Goal: Find specific page/section: Find specific page/section

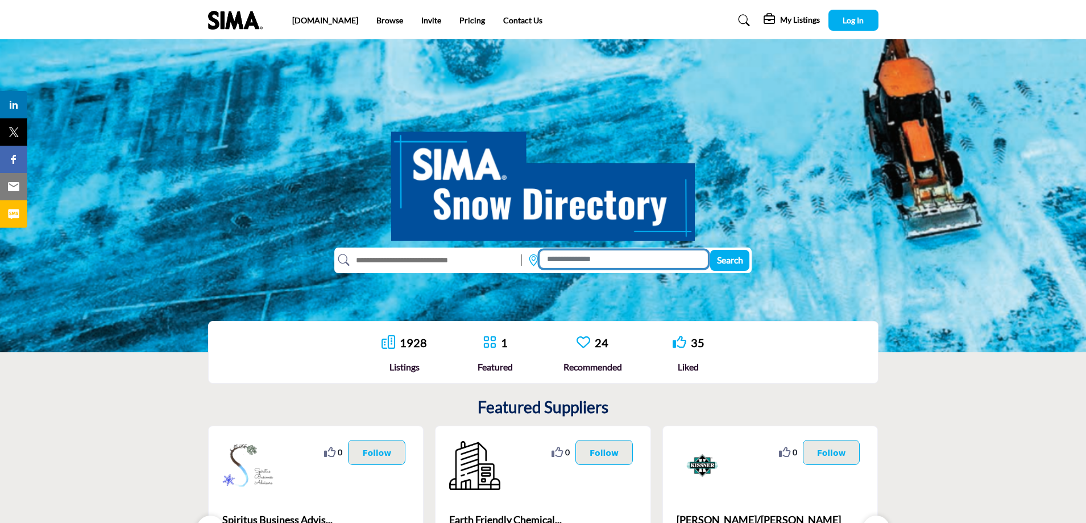
click at [570, 262] on input at bounding box center [624, 259] width 168 height 18
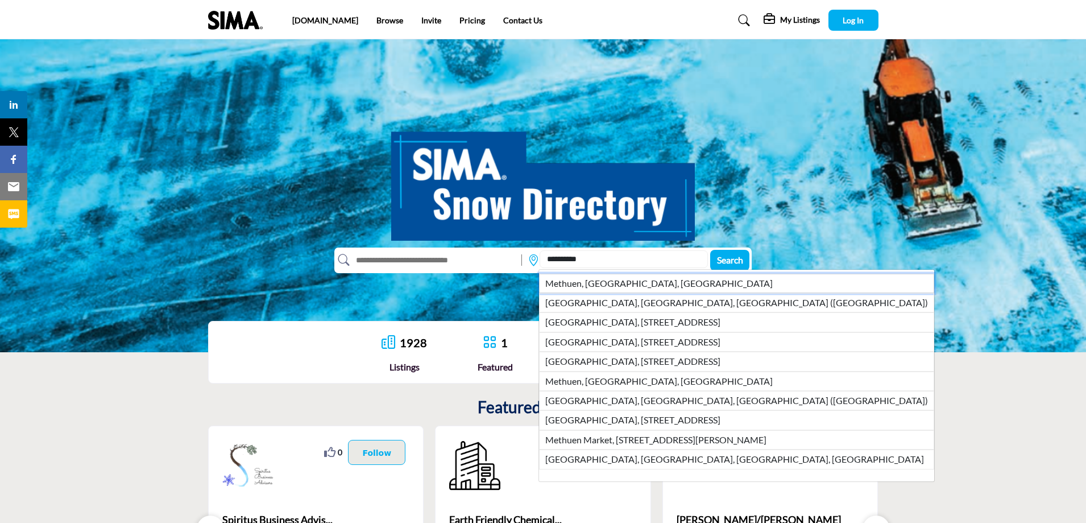
click at [586, 280] on li "Methuen, [GEOGRAPHIC_DATA], [GEOGRAPHIC_DATA]" at bounding box center [736, 283] width 395 height 19
type input "**********"
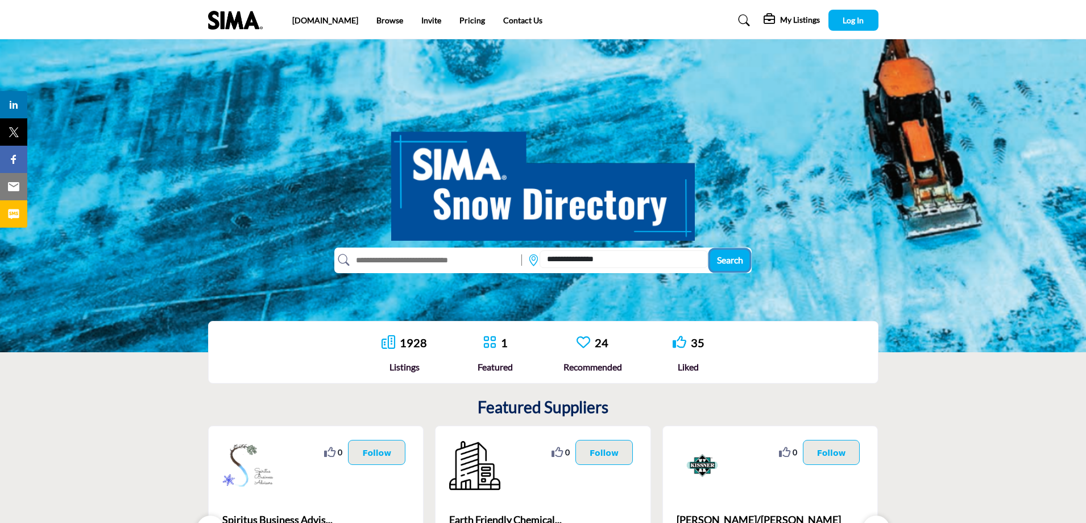
click at [730, 259] on span "Search" at bounding box center [730, 259] width 26 height 11
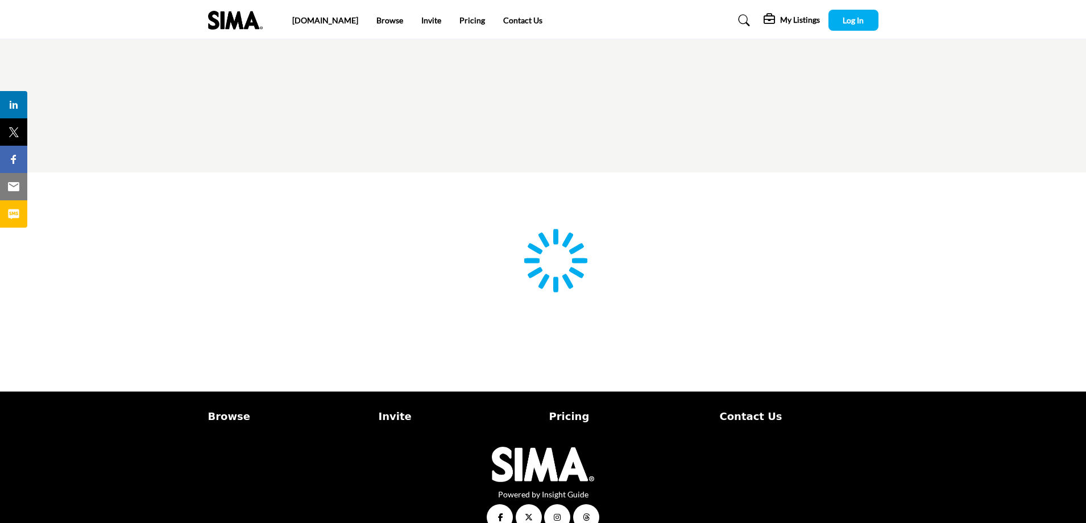
type input "**********"
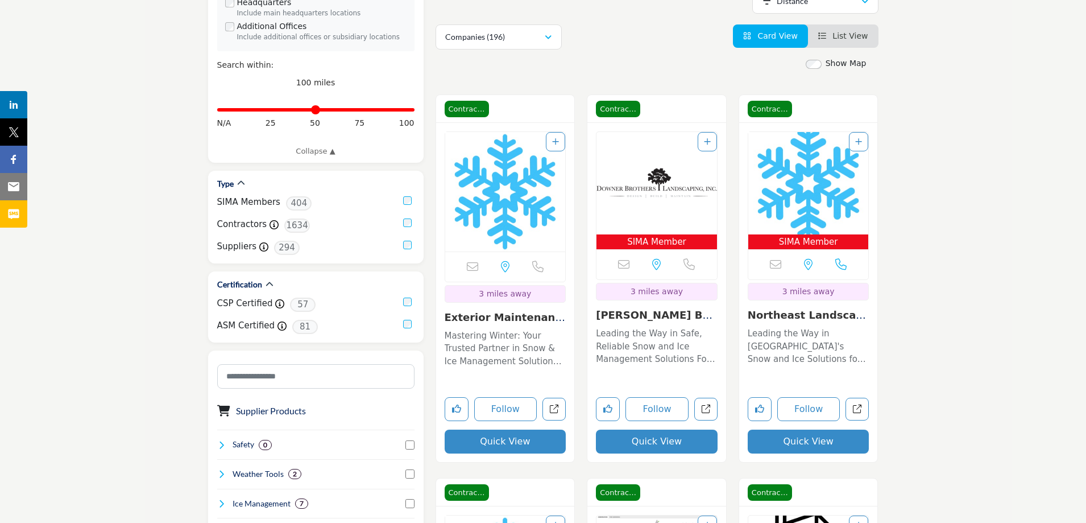
scroll to position [228, 0]
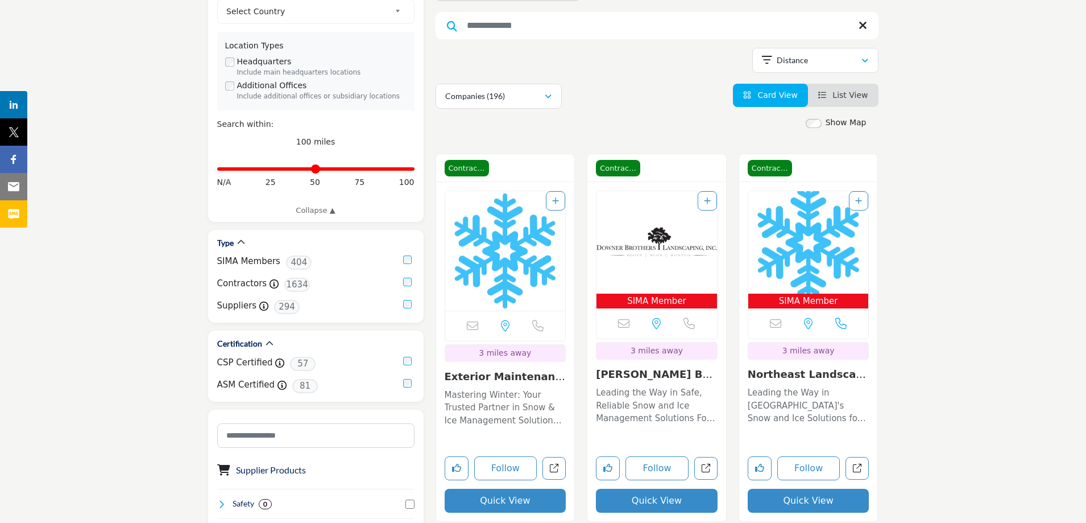
click at [798, 222] on img "Open Listing in new tab" at bounding box center [809, 242] width 121 height 102
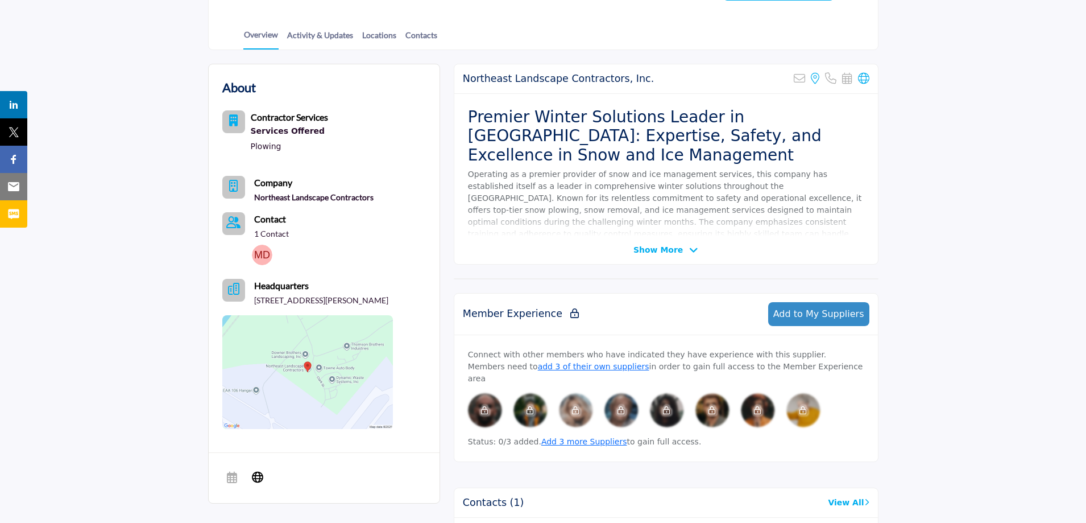
scroll to position [228, 0]
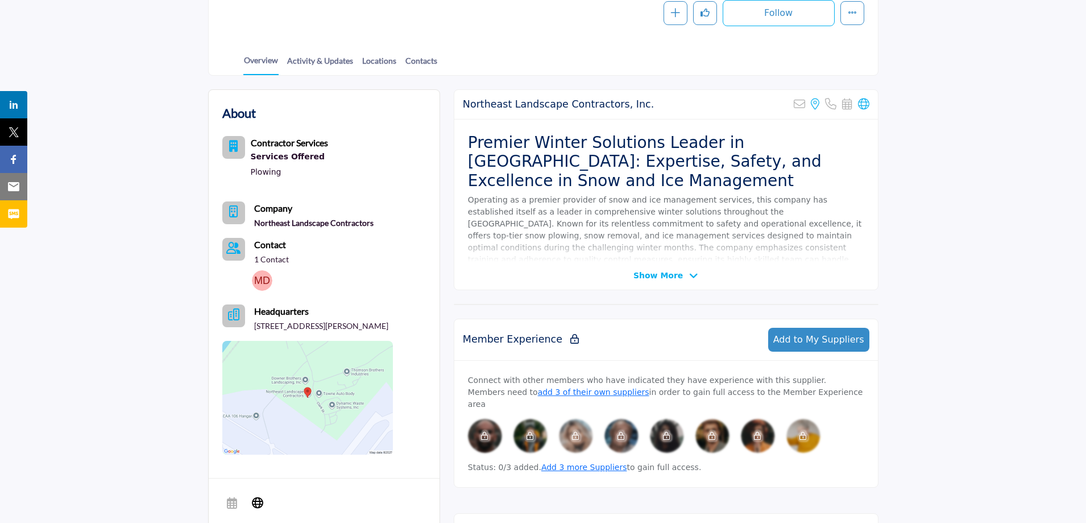
click at [261, 281] on img at bounding box center [262, 280] width 20 height 20
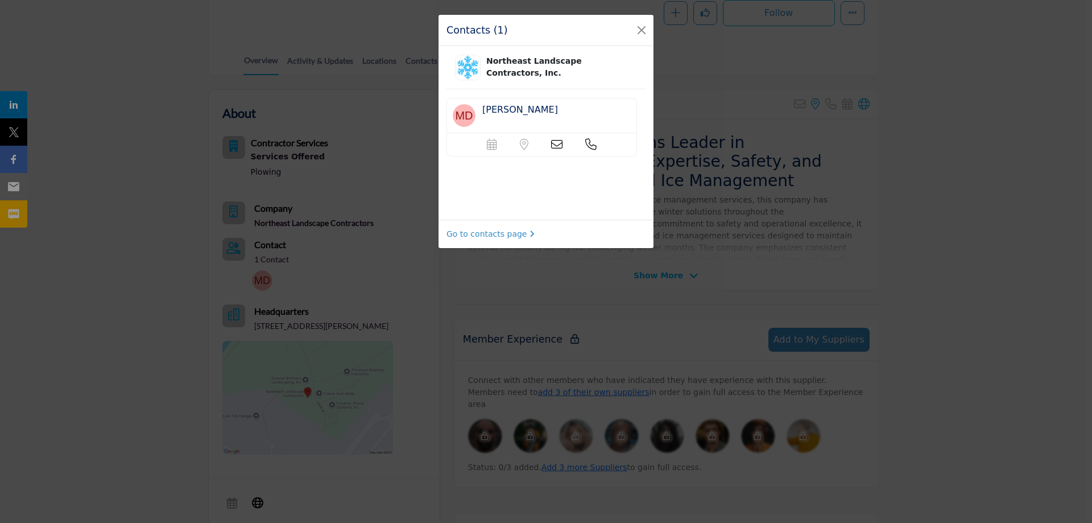
click at [587, 143] on icon at bounding box center [590, 144] width 11 height 11
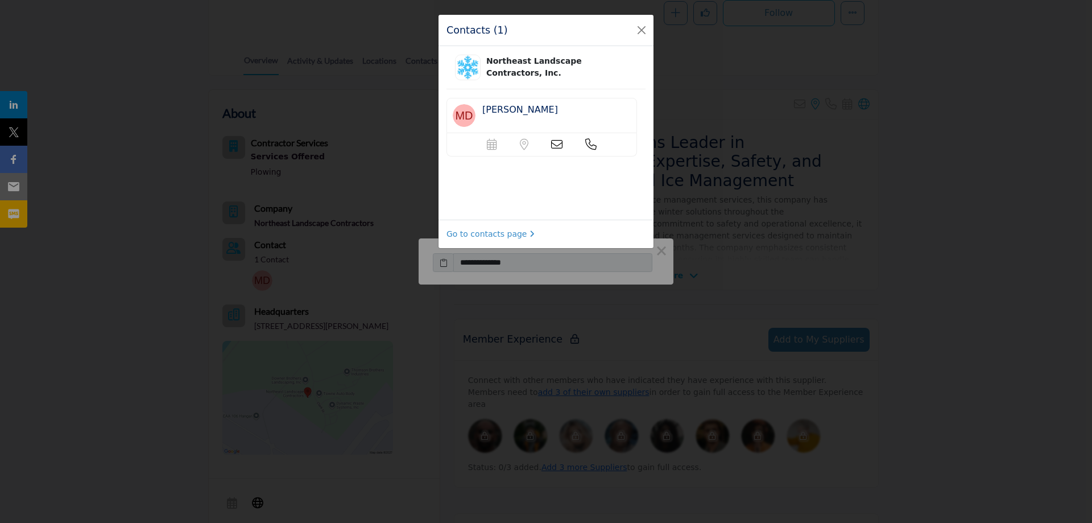
click at [592, 144] on icon at bounding box center [590, 144] width 11 height 11
click at [643, 30] on button "Close" at bounding box center [642, 30] width 16 height 16
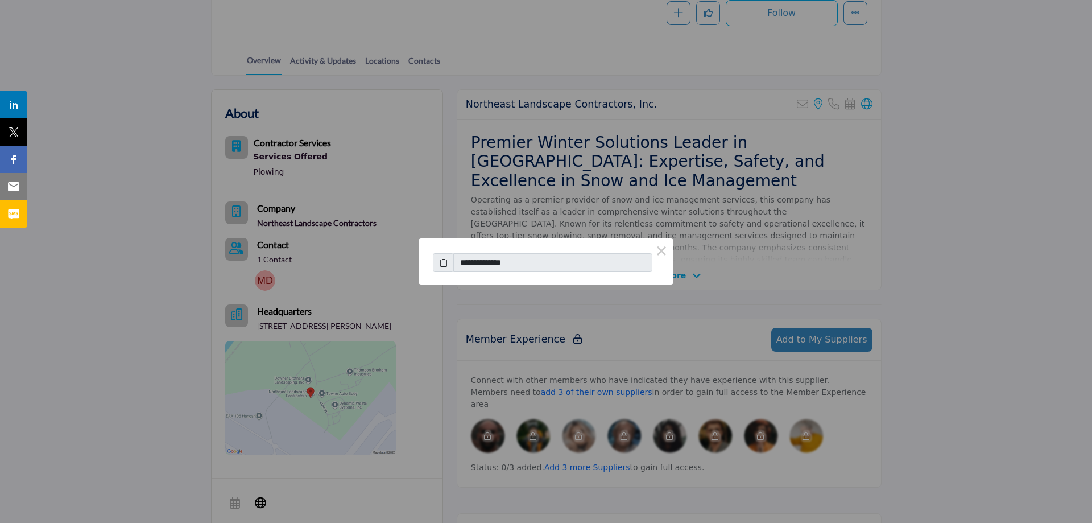
drag, startPoint x: 667, startPoint y: 253, endPoint x: 722, endPoint y: 267, distance: 57.1
click at [666, 253] on button "×" at bounding box center [662, 250] width 24 height 24
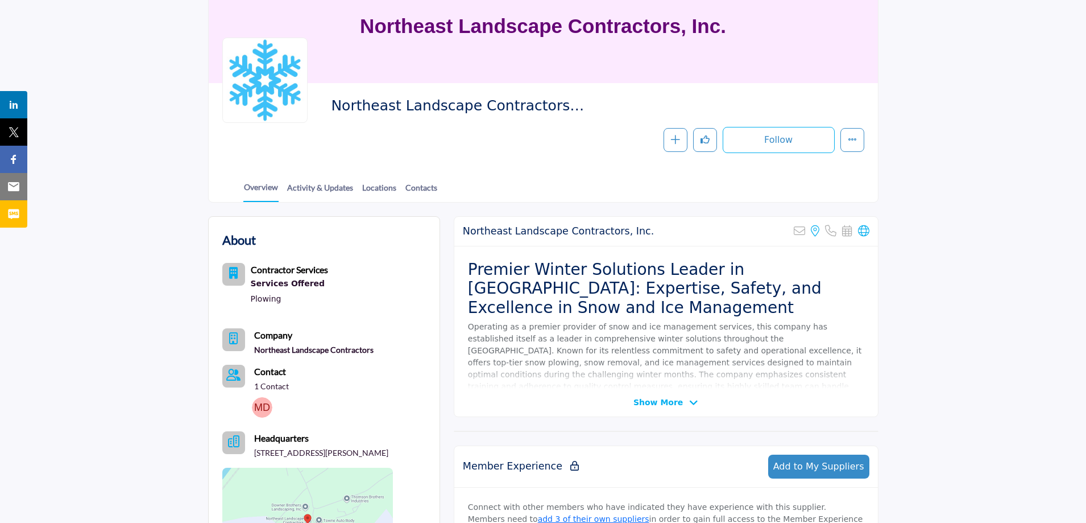
scroll to position [0, 0]
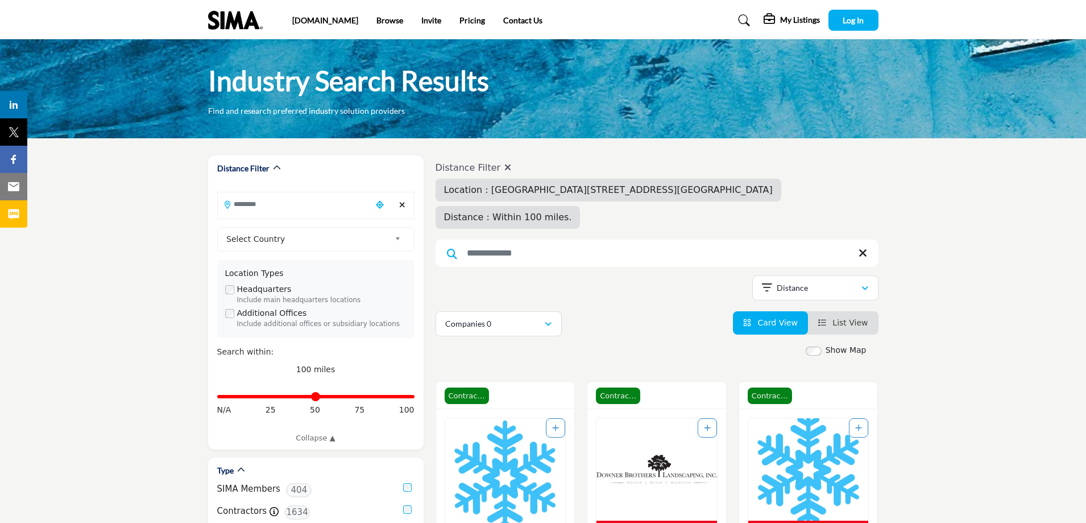
type input "**********"
click at [739, 18] on icon at bounding box center [744, 20] width 11 height 11
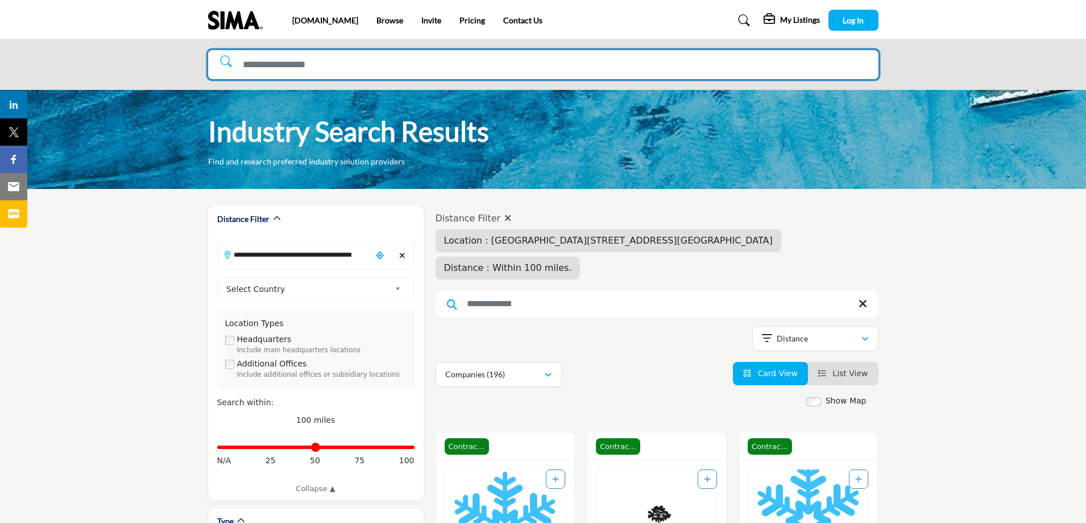
click at [287, 65] on input "Search Solutions" at bounding box center [543, 64] width 671 height 29
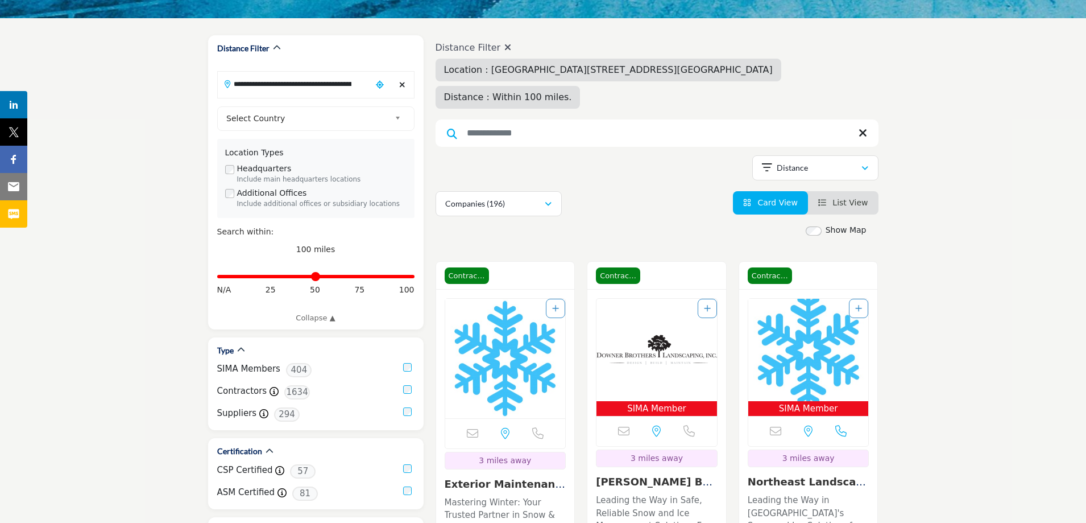
scroll to position [114, 0]
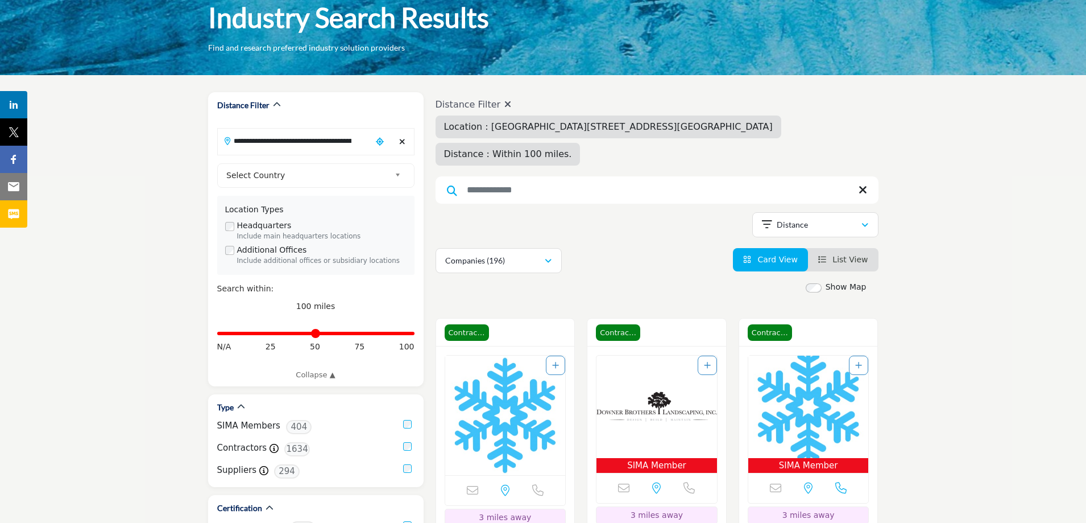
click at [505, 104] on icon at bounding box center [508, 104] width 7 height 9
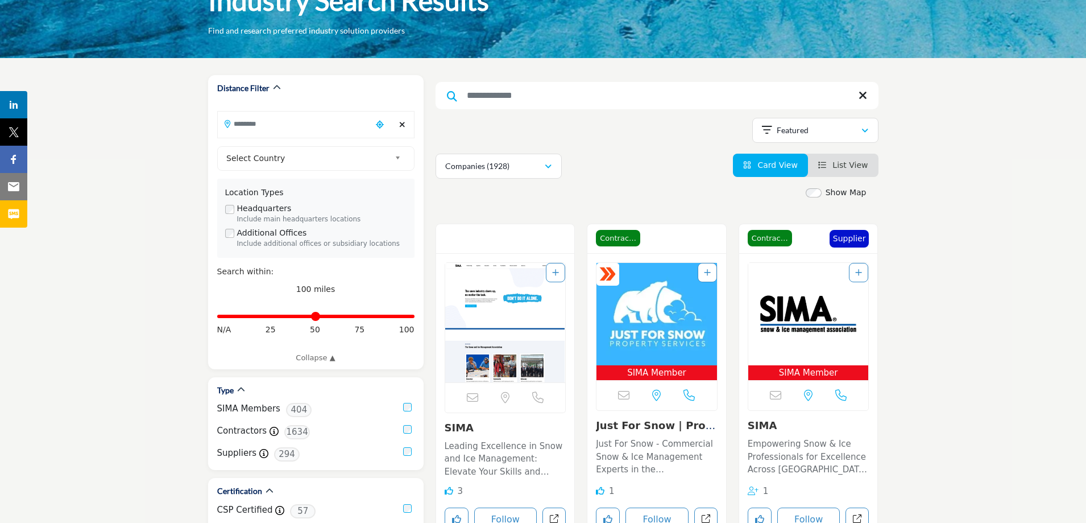
scroll to position [114, 0]
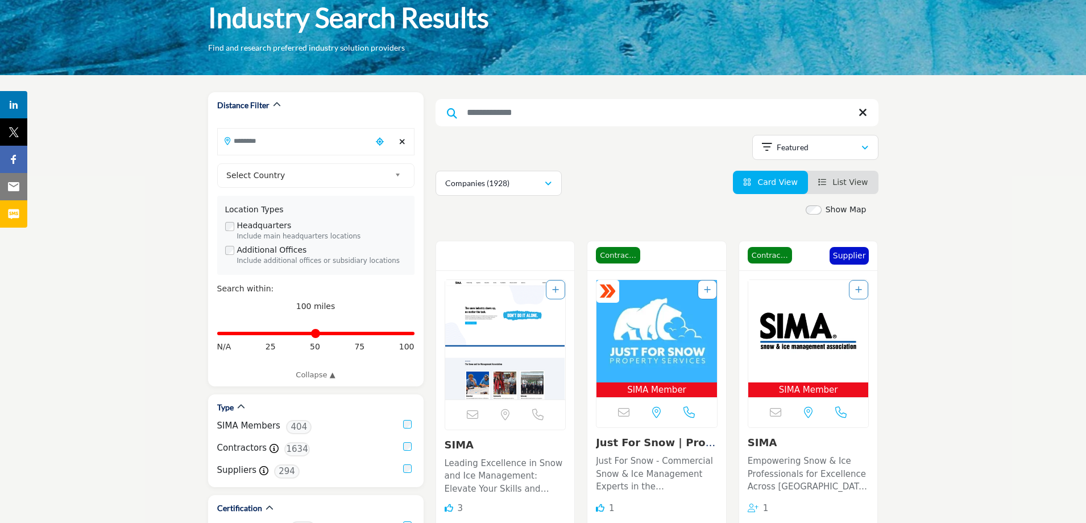
drag, startPoint x: 863, startPoint y: 111, endPoint x: 854, endPoint y: 115, distance: 9.9
click at [862, 111] on icon at bounding box center [863, 112] width 9 height 11
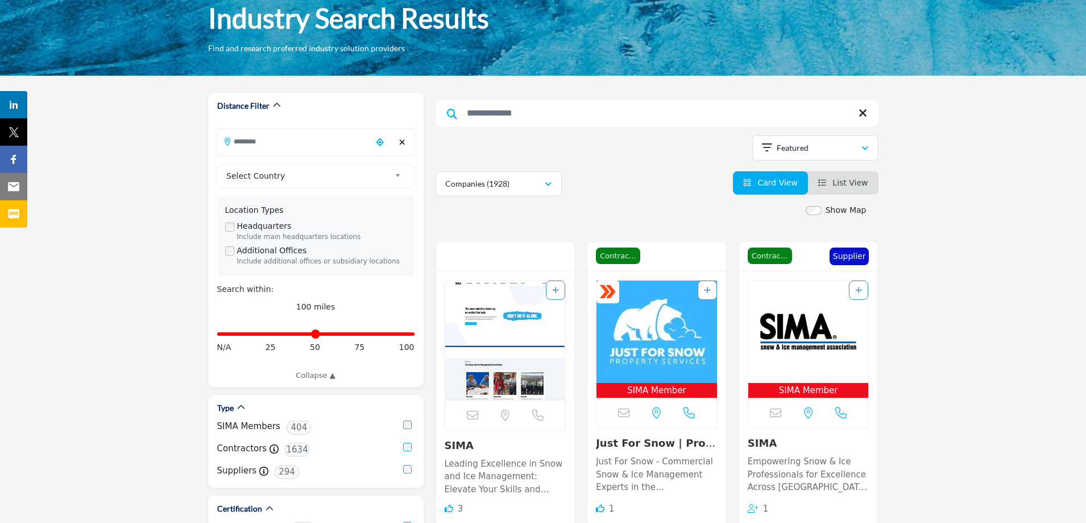
scroll to position [0, 0]
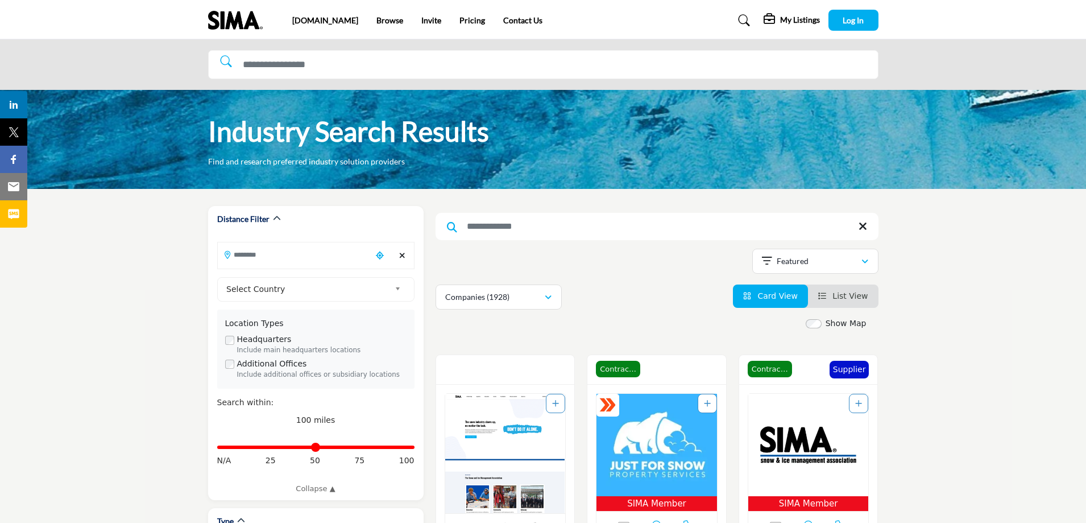
click at [861, 222] on icon at bounding box center [863, 226] width 9 height 11
click at [275, 217] on icon "button" at bounding box center [277, 218] width 8 height 8
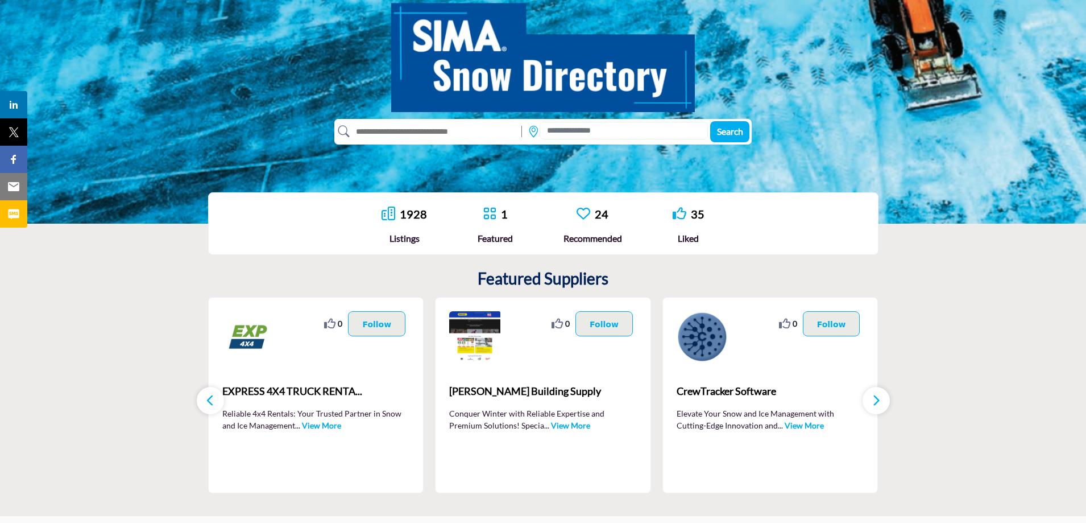
scroll to position [171, 0]
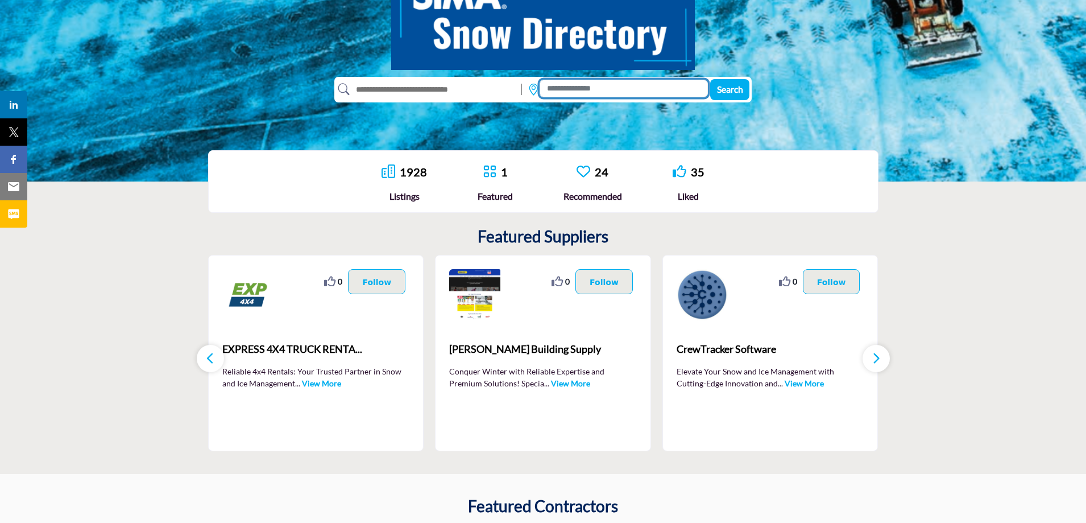
click at [563, 90] on input at bounding box center [624, 89] width 168 height 18
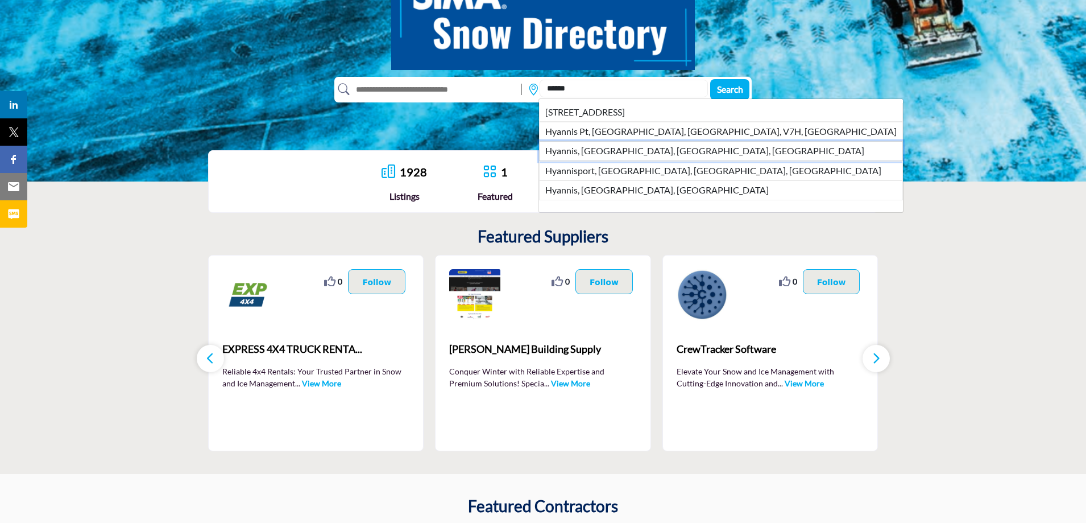
click at [615, 153] on li "Hyannis, Barnstable Town, MA, USA" at bounding box center [721, 150] width 364 height 19
type input "**********"
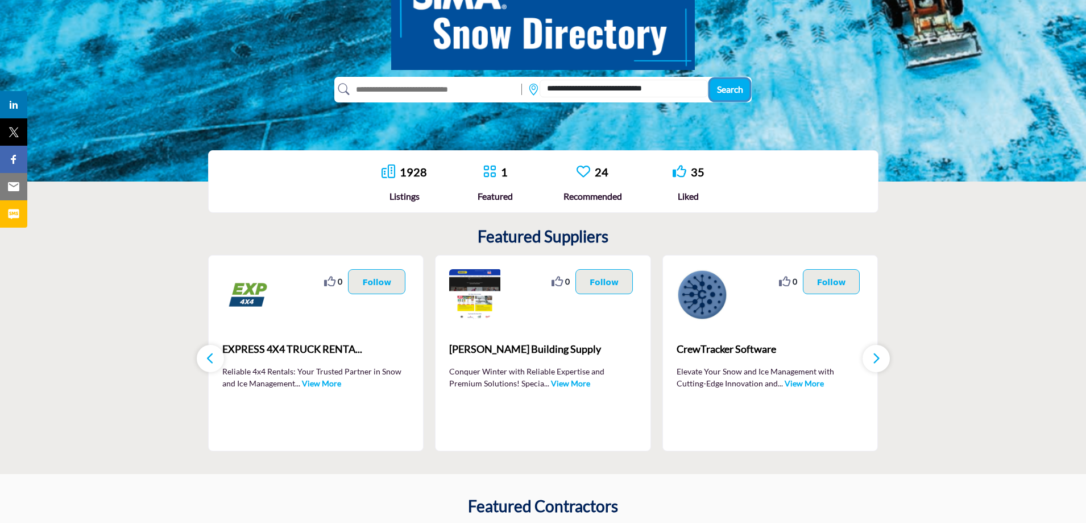
click at [730, 86] on span "Search" at bounding box center [730, 89] width 26 height 11
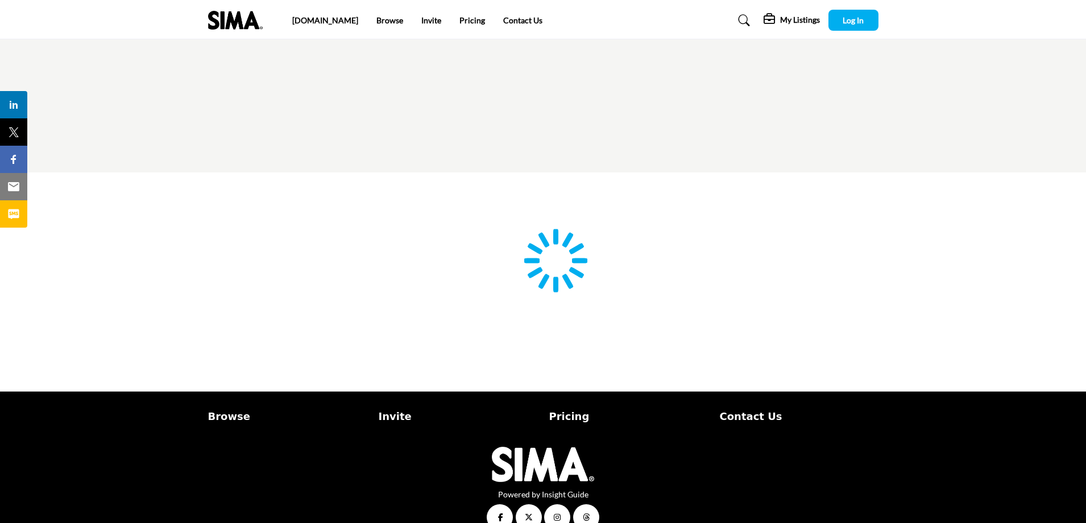
type input "**********"
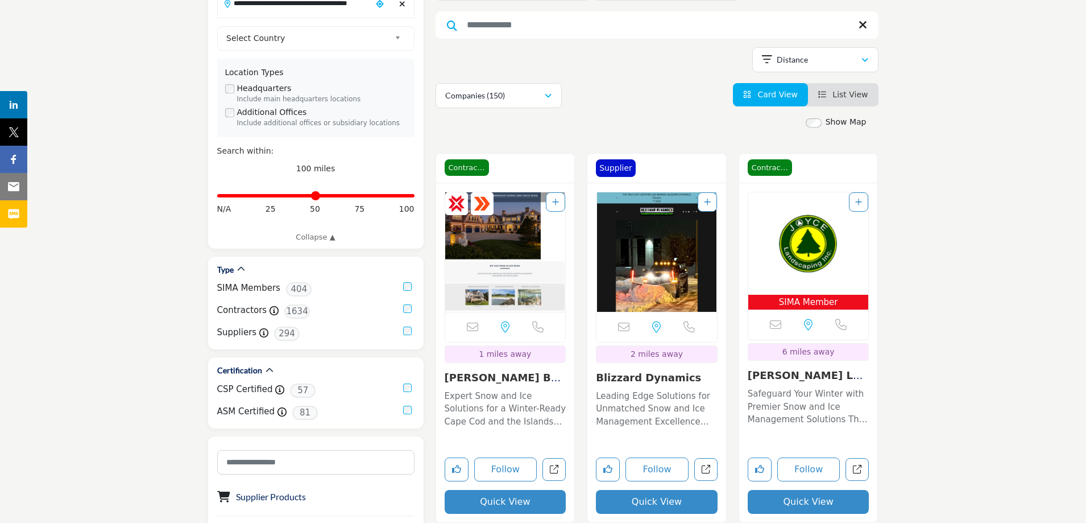
scroll to position [341, 0]
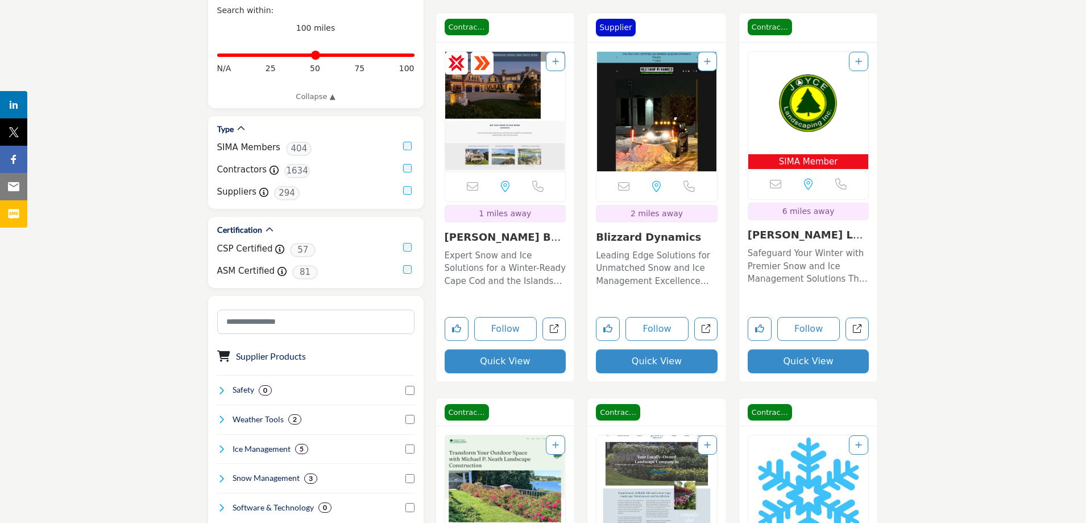
click at [802, 100] on img "Open Listing in new tab" at bounding box center [809, 103] width 121 height 102
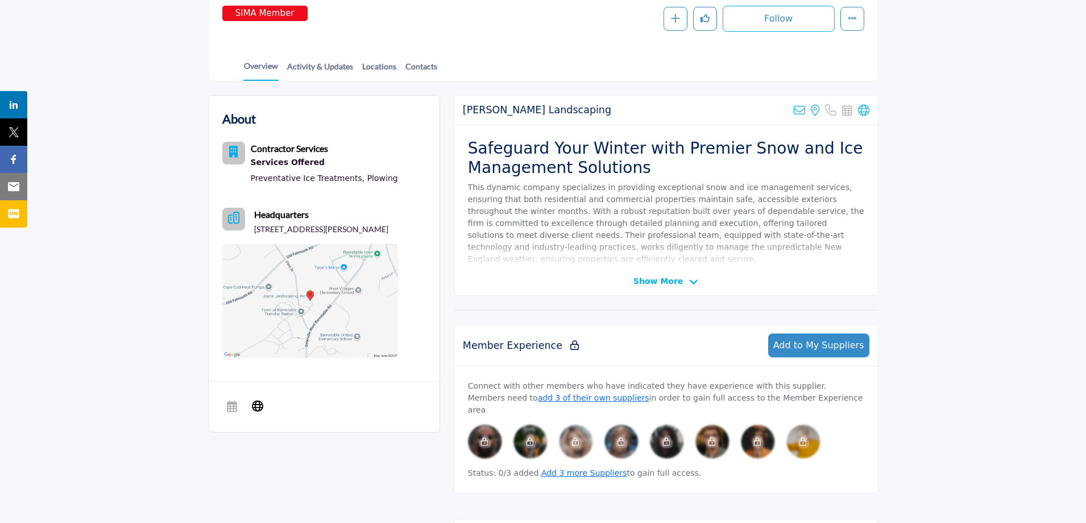
scroll to position [228, 0]
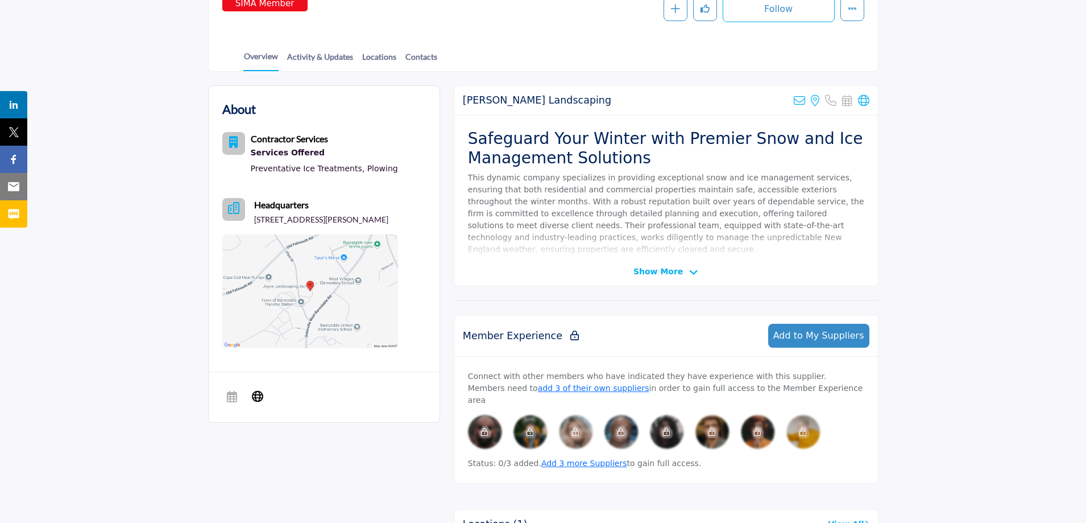
click at [340, 301] on img at bounding box center [310, 291] width 176 height 114
